Goal: Transaction & Acquisition: Book appointment/travel/reservation

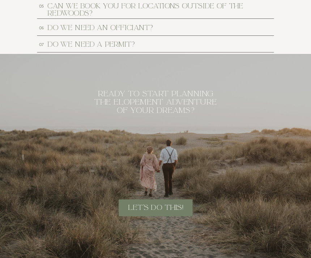
scroll to position [2597, 0]
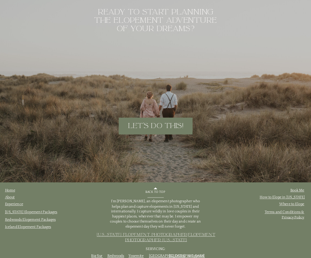
click at [14, 220] on link "Redwoods Elopement Packages" at bounding box center [30, 219] width 51 height 4
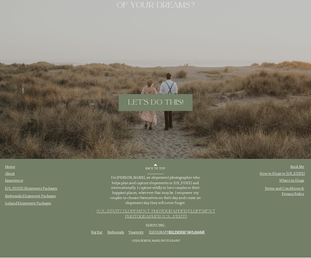
scroll to position [2621, 0]
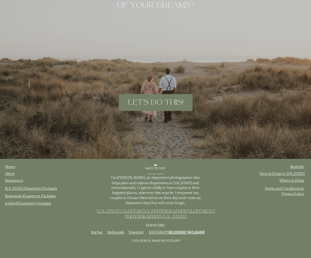
click at [17, 194] on link "Redwoods Elopement Packages" at bounding box center [30, 196] width 51 height 4
click at [9, 173] on link "About" at bounding box center [10, 174] width 10 height 4
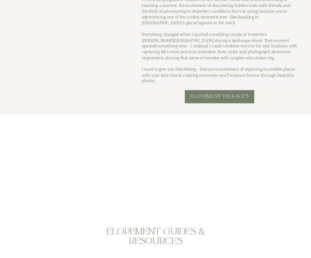
scroll to position [641, 0]
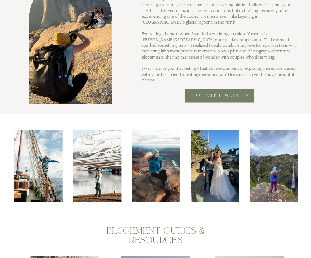
click at [245, 97] on h3 "ELOPEMENT PACKAGES" at bounding box center [219, 99] width 61 height 12
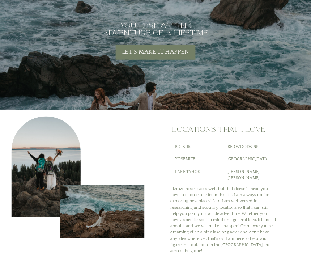
scroll to position [1900, 0]
